Goal: Information Seeking & Learning: Learn about a topic

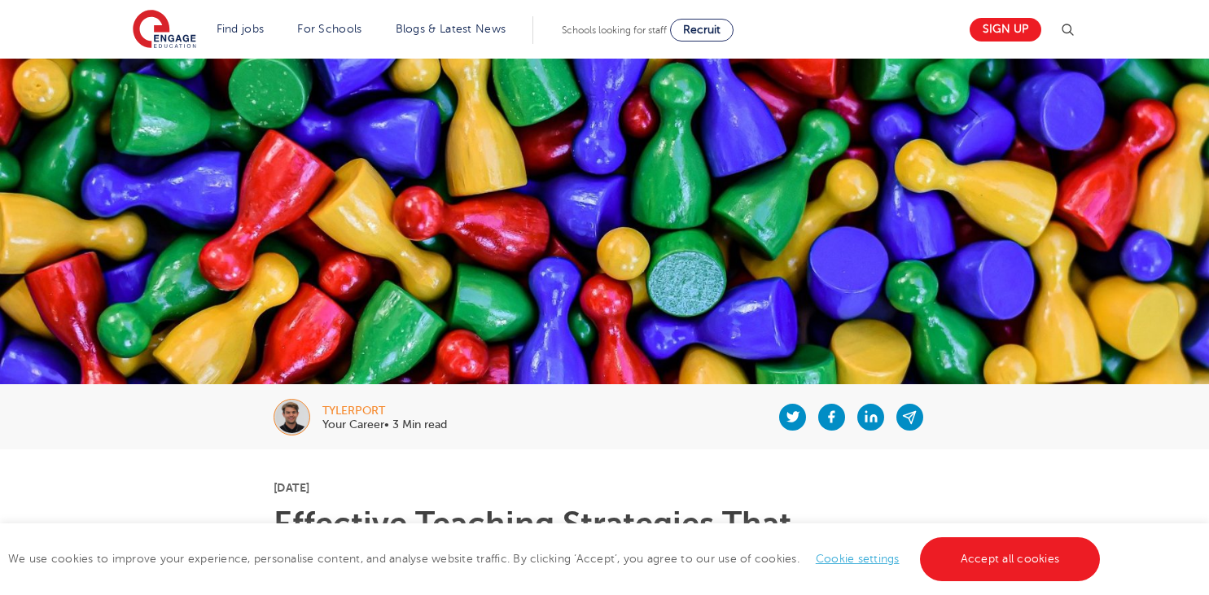
scroll to position [559, 0]
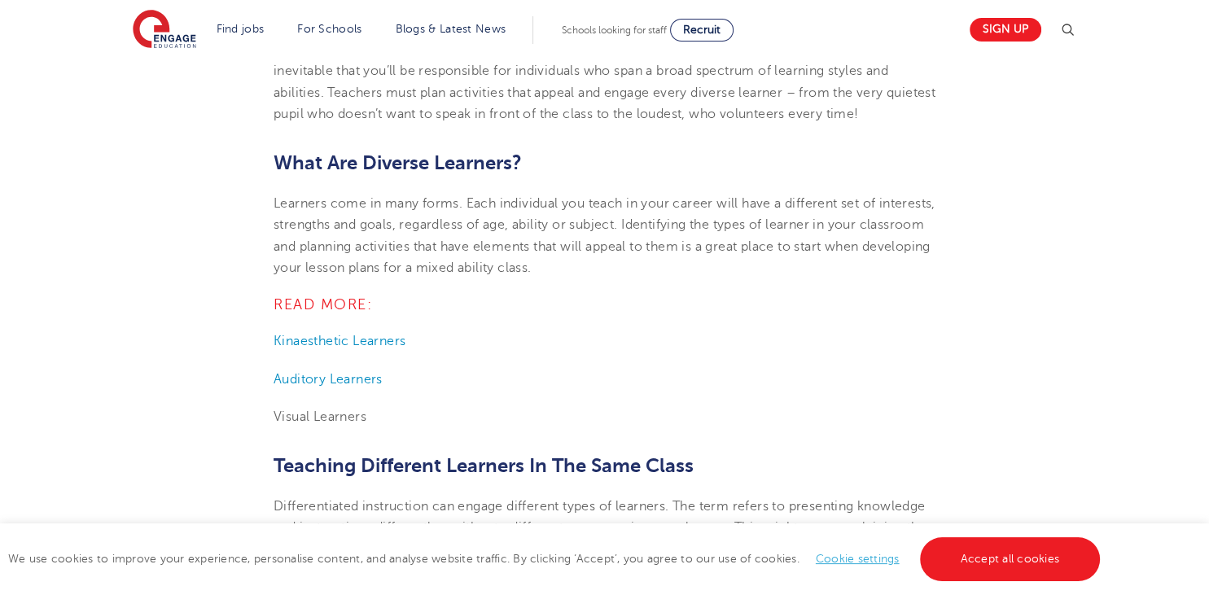
click at [330, 300] on span "READ MORE:" at bounding box center [323, 304] width 99 height 16
click at [375, 340] on span "Kinaesthetic Learners" at bounding box center [340, 341] width 132 height 15
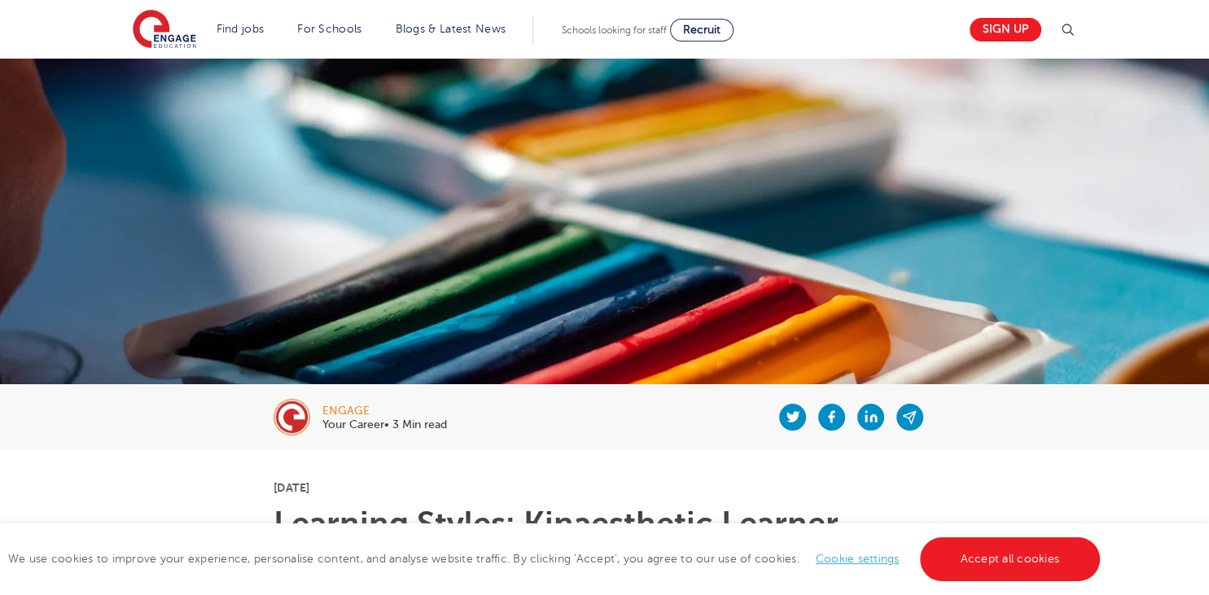
drag, startPoint x: 1208, startPoint y: 7, endPoint x: 1208, endPoint y: 55, distance: 48.9
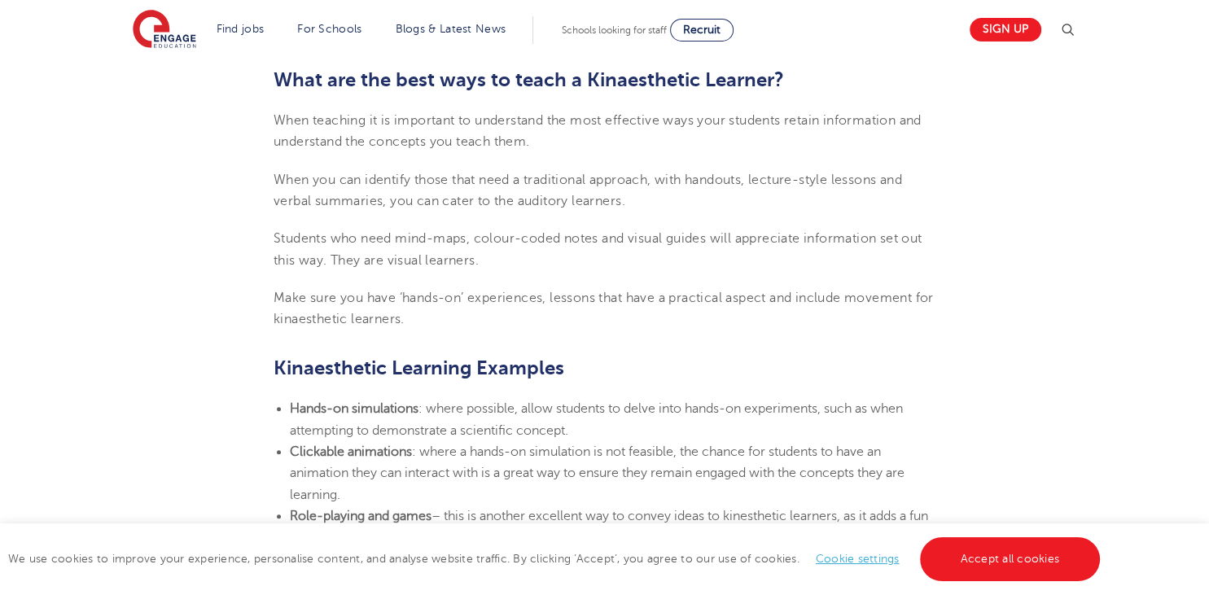
scroll to position [1713, 0]
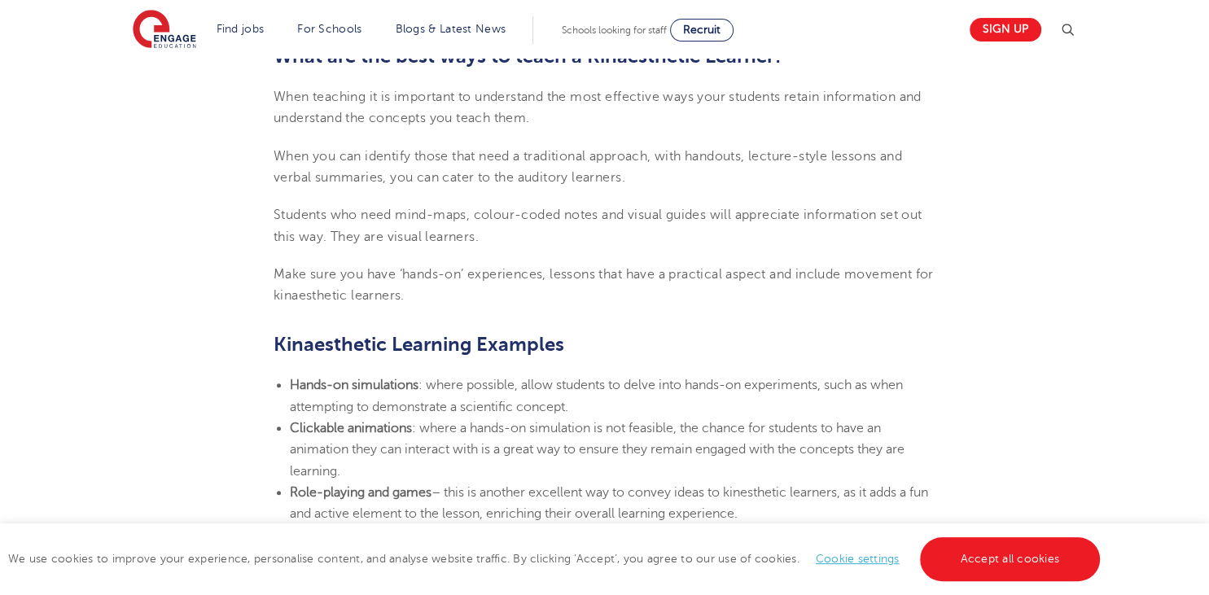
drag, startPoint x: 1207, startPoint y: 42, endPoint x: 1195, endPoint y: 240, distance: 199.0
drag, startPoint x: 1195, startPoint y: 240, endPoint x: 1191, endPoint y: 259, distance: 19.2
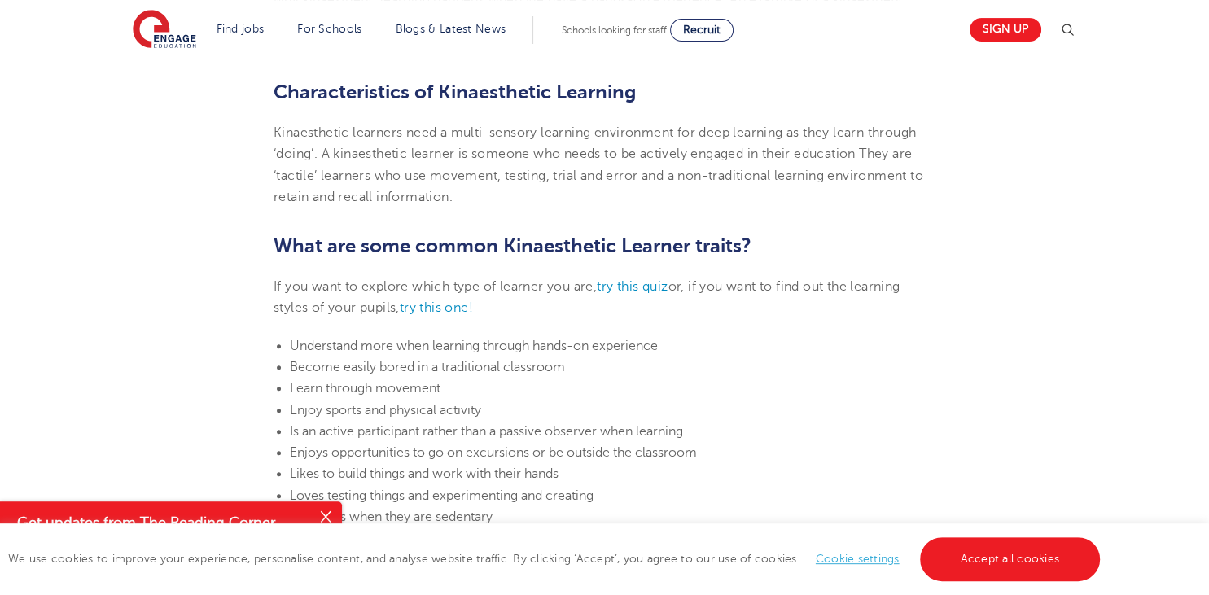
scroll to position [707, 0]
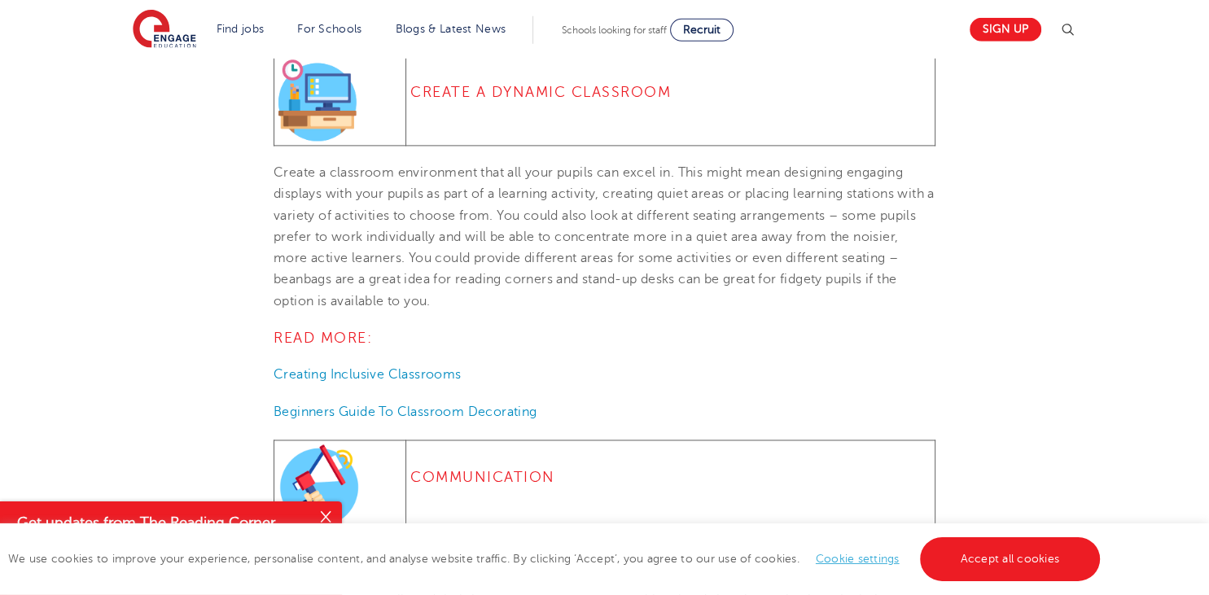
scroll to position [2339, 0]
